Goal: Task Accomplishment & Management: Use online tool/utility

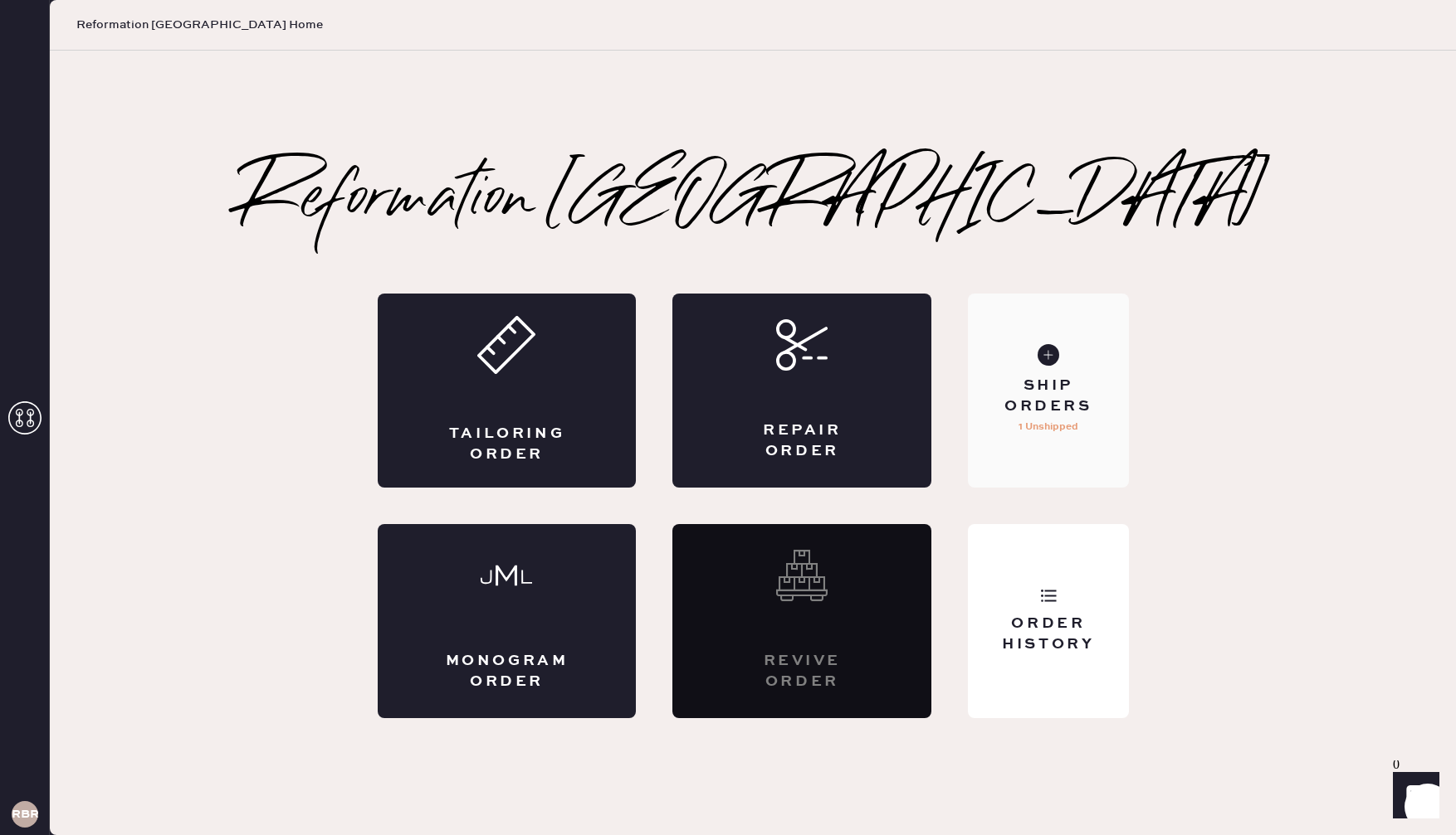
click at [1071, 349] on div "Ship Orders 1 Unshipped" at bounding box center [1048, 391] width 160 height 194
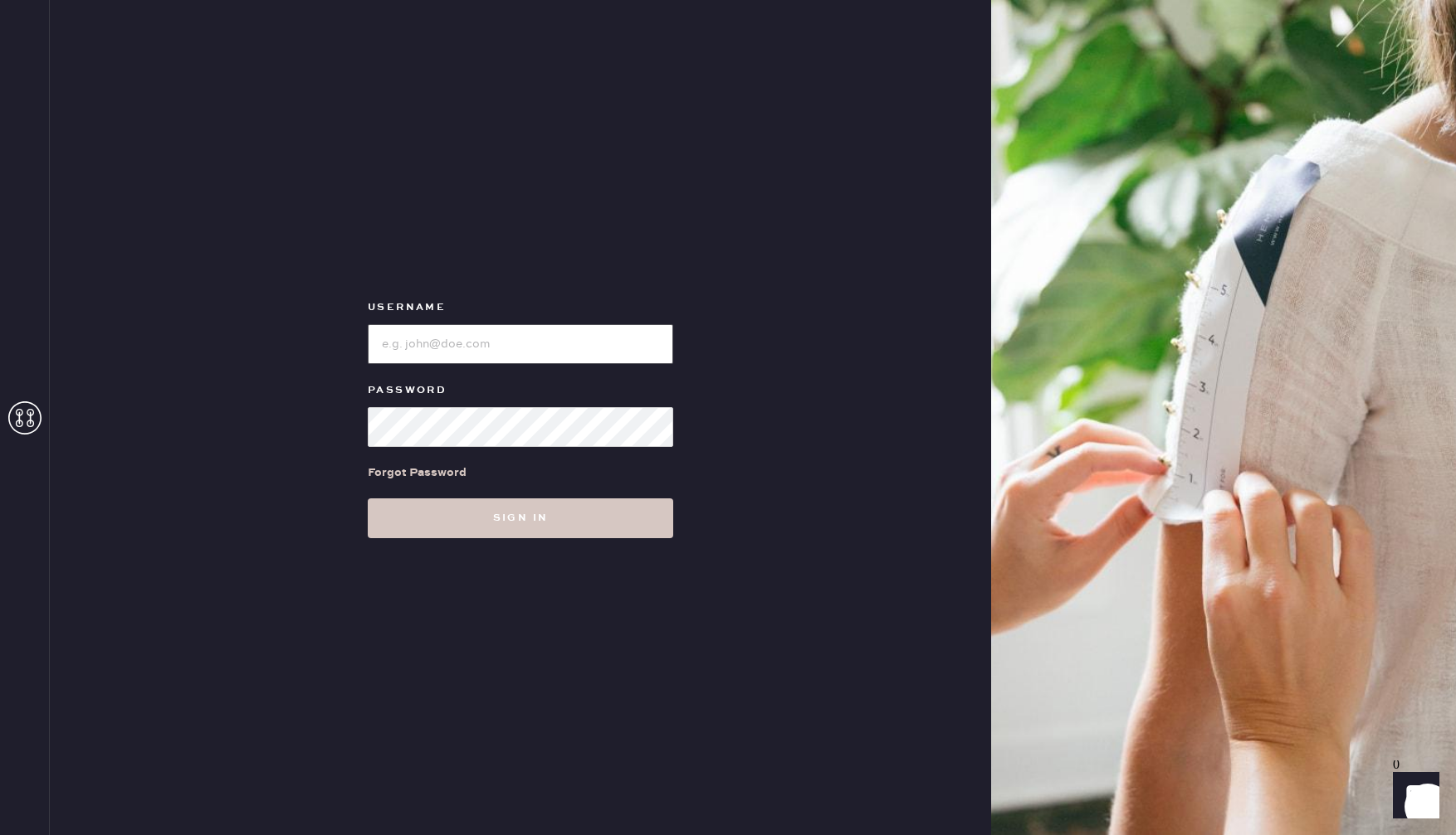
type input "reformationbethesdarow"
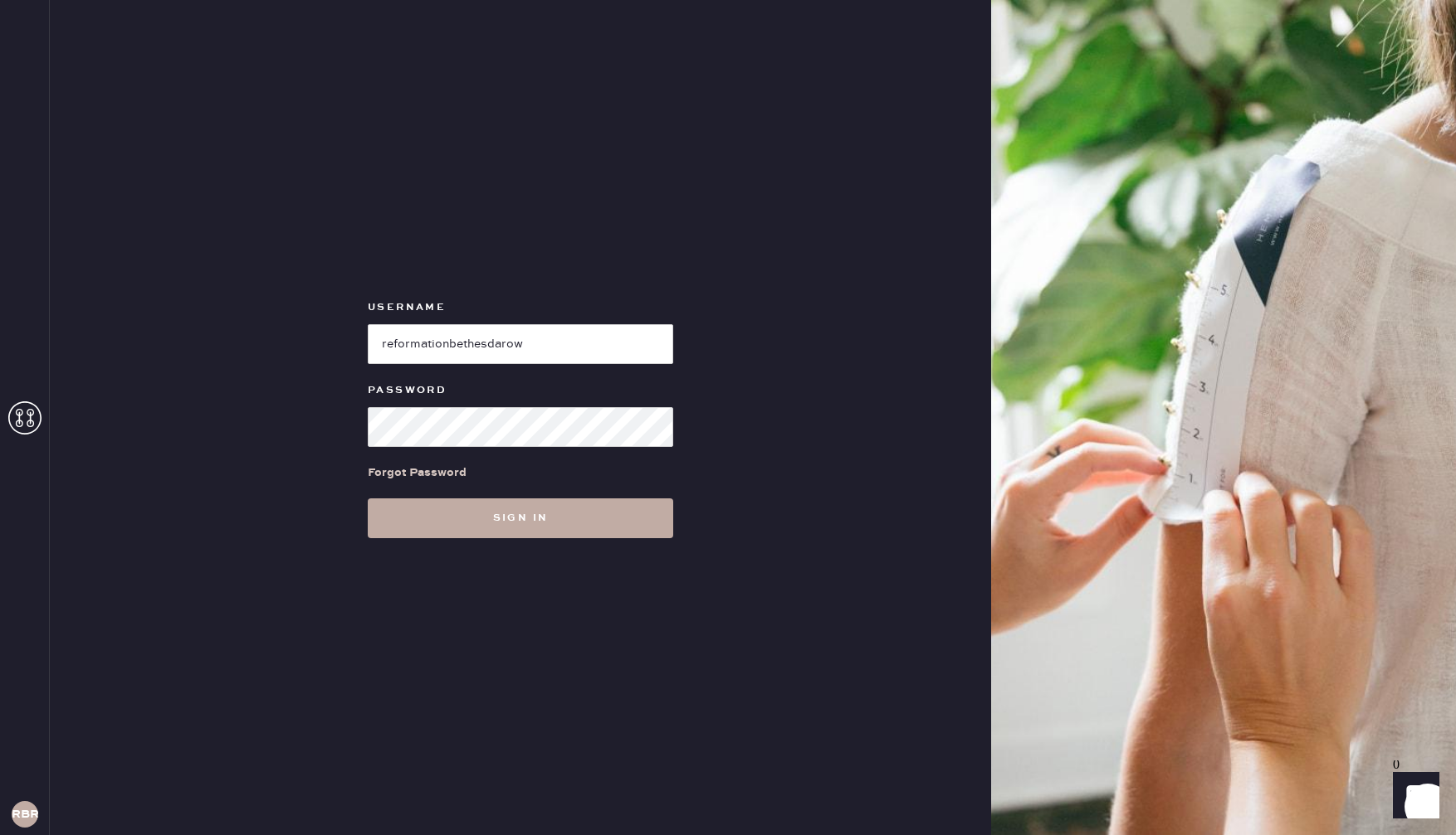
drag, startPoint x: 427, startPoint y: 509, endPoint x: 420, endPoint y: 505, distance: 8.1
click at [424, 506] on button "Sign in" at bounding box center [521, 518] width 306 height 40
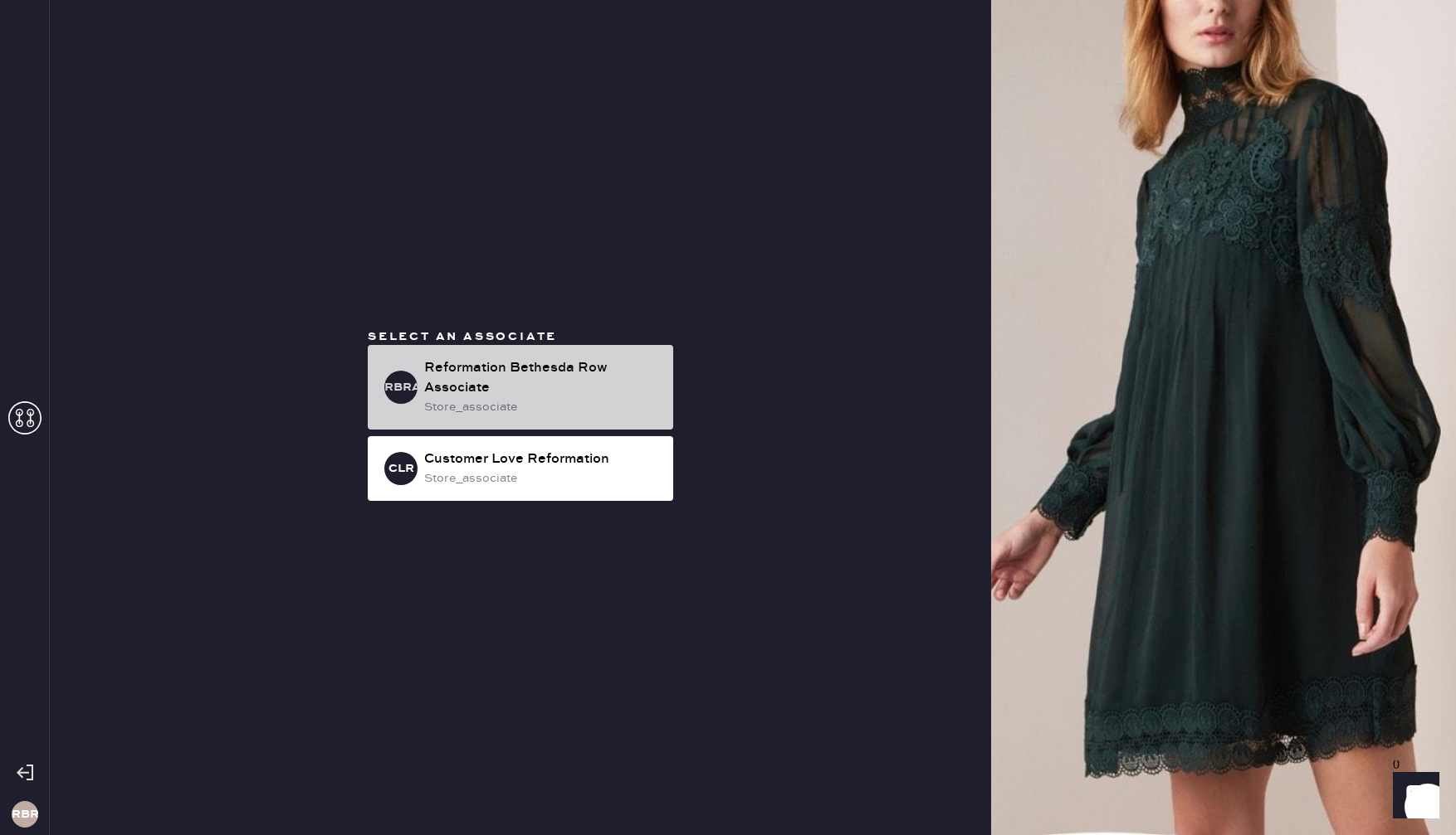
drag, startPoint x: 588, startPoint y: 375, endPoint x: 573, endPoint y: 370, distance: 15.8
click at [587, 375] on div "Reformation Bethesda Row Associate" at bounding box center [542, 378] width 235 height 40
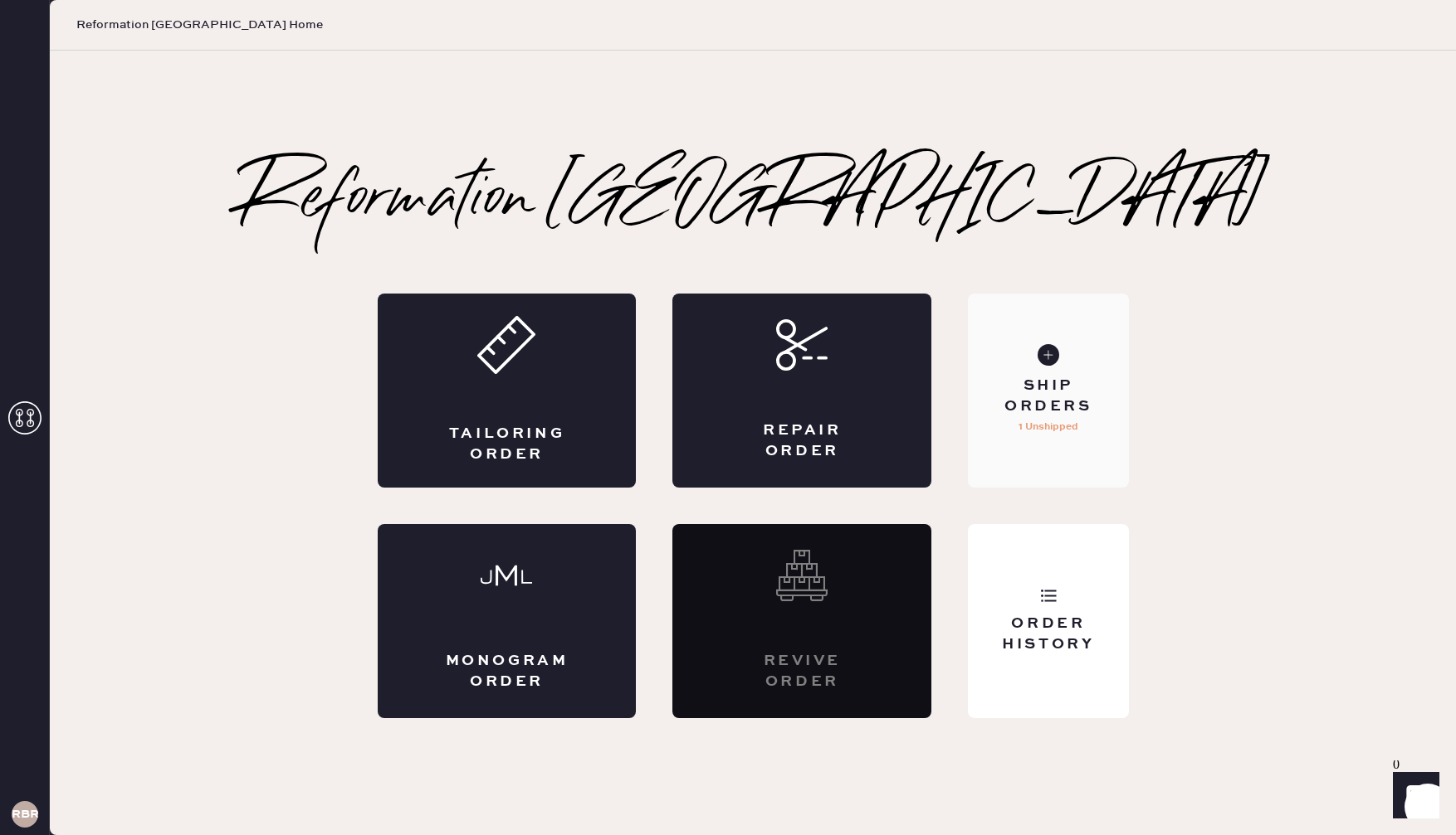
click at [1071, 366] on div "Ship Orders 1 Unshipped" at bounding box center [1048, 391] width 160 height 194
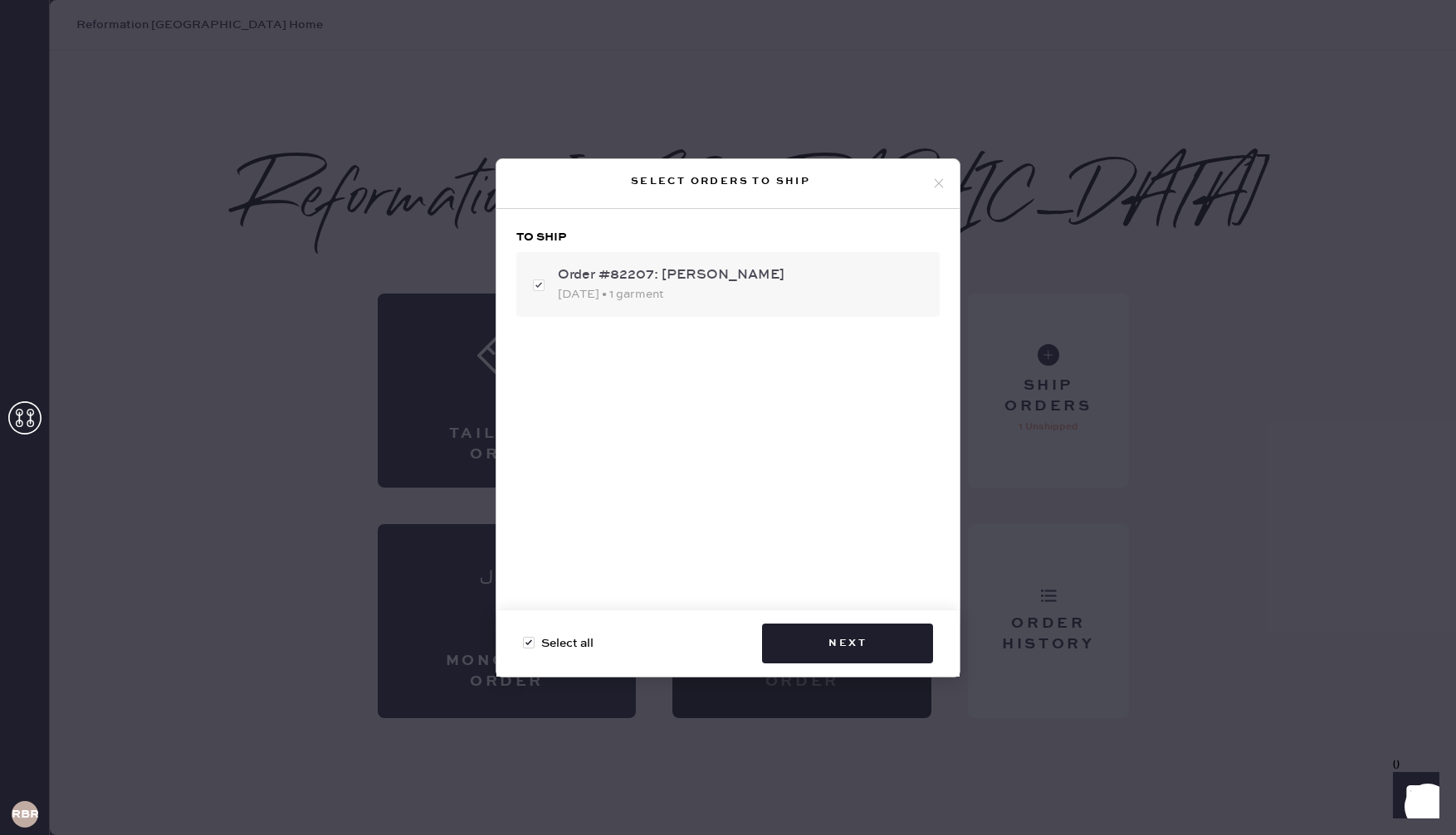
click at [715, 295] on div "[DATE] • 1 garment" at bounding box center [742, 294] width 369 height 19
checkbox input "false"
click at [725, 294] on div "[DATE] • 1 garment" at bounding box center [742, 294] width 369 height 19
checkbox input "true"
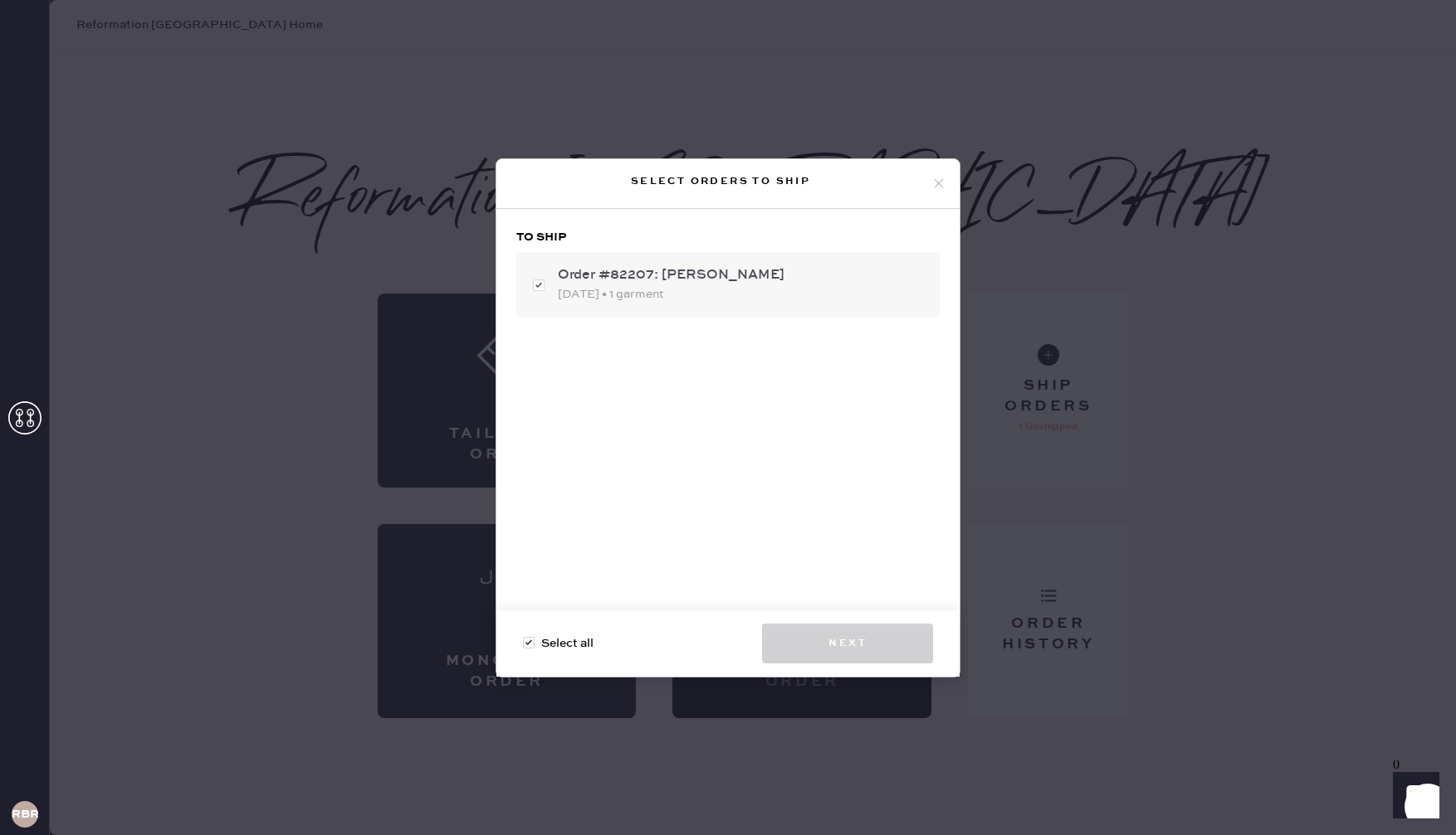
checkbox input "true"
click at [828, 628] on button "Next" at bounding box center [847, 643] width 171 height 40
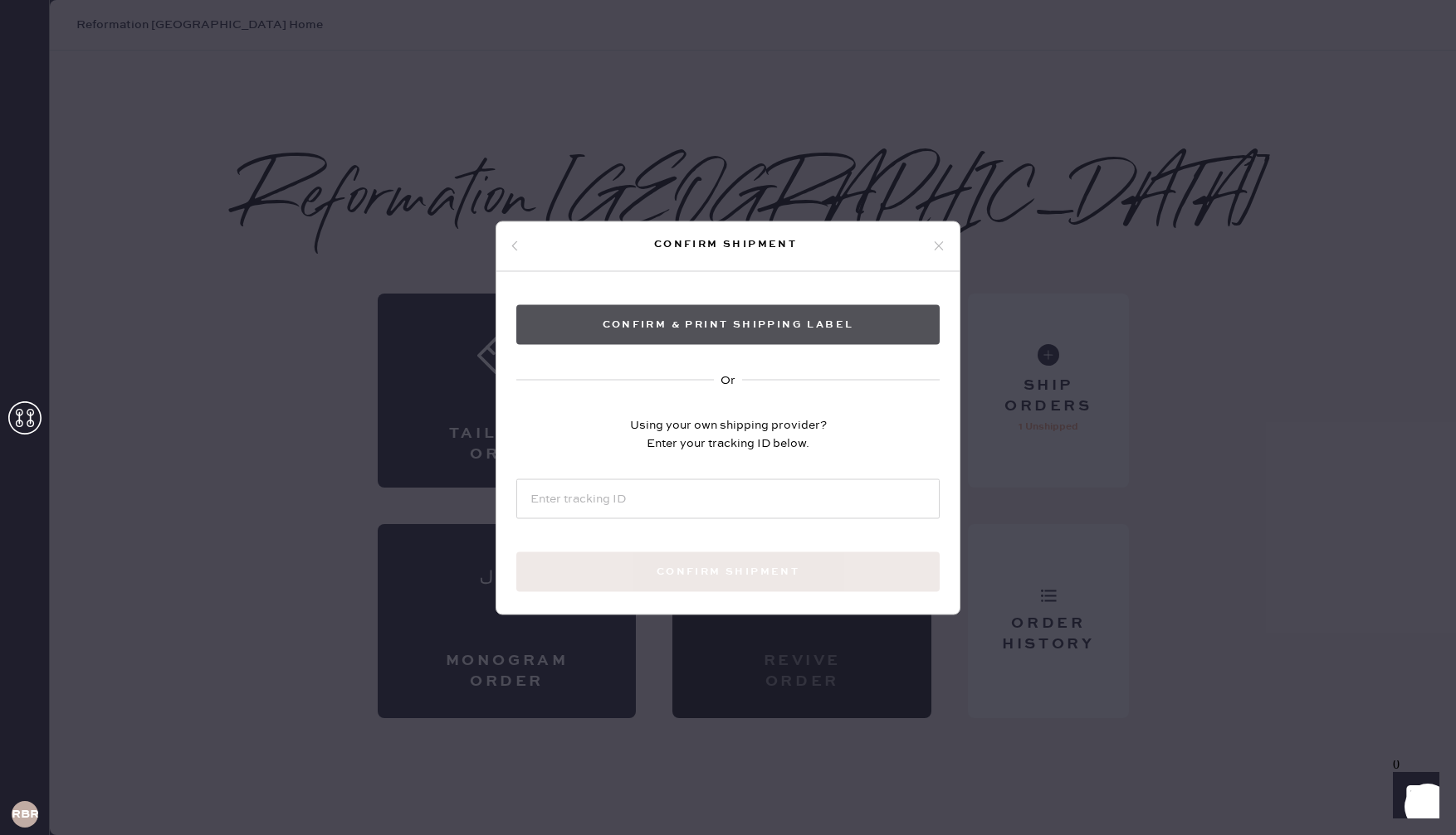
click at [772, 307] on button "Confirm & Print shipping label" at bounding box center [727, 324] width 423 height 40
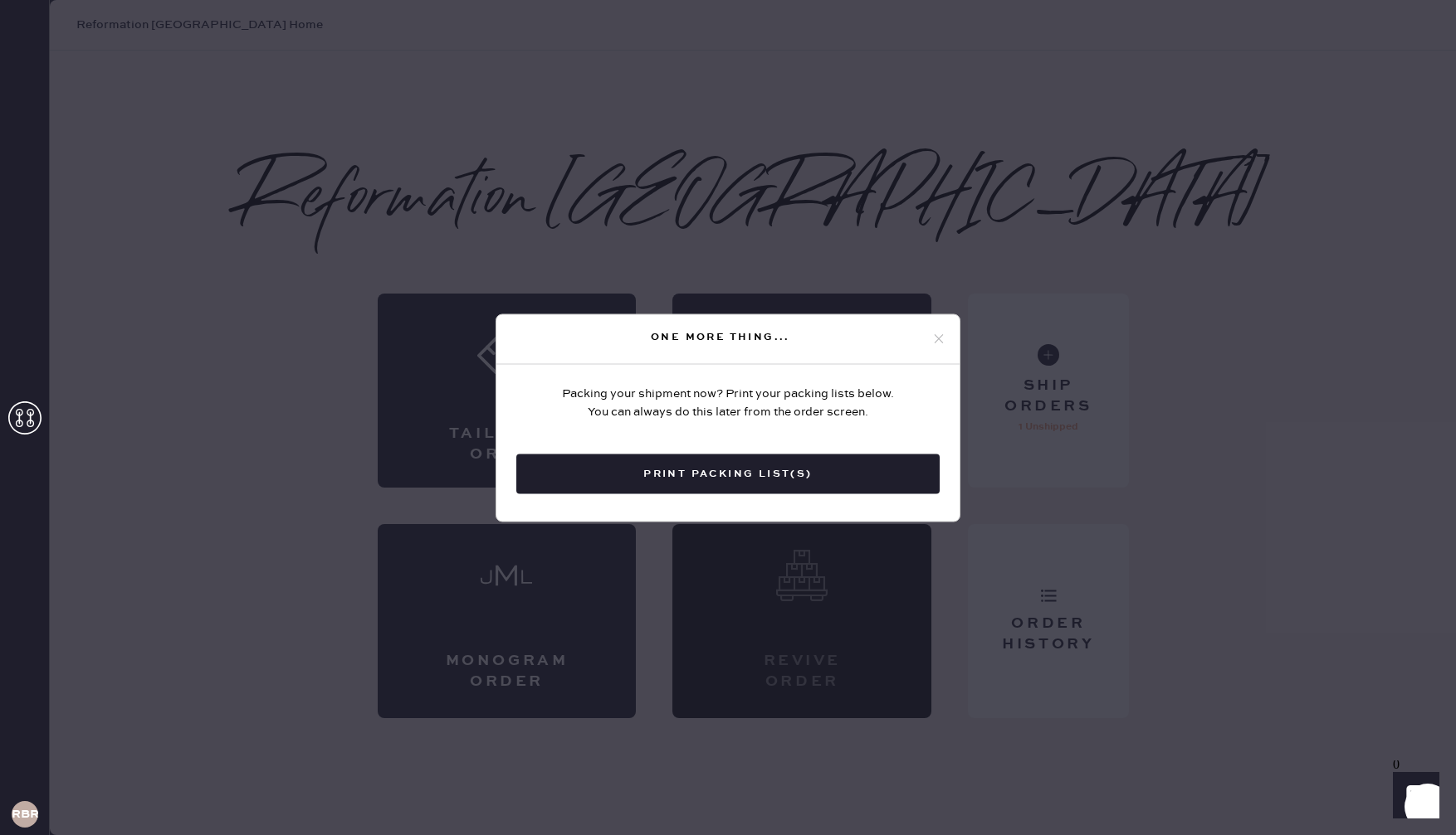
click at [810, 461] on button "Print Packing List(s)" at bounding box center [727, 473] width 423 height 40
